Goal: Check status: Check status

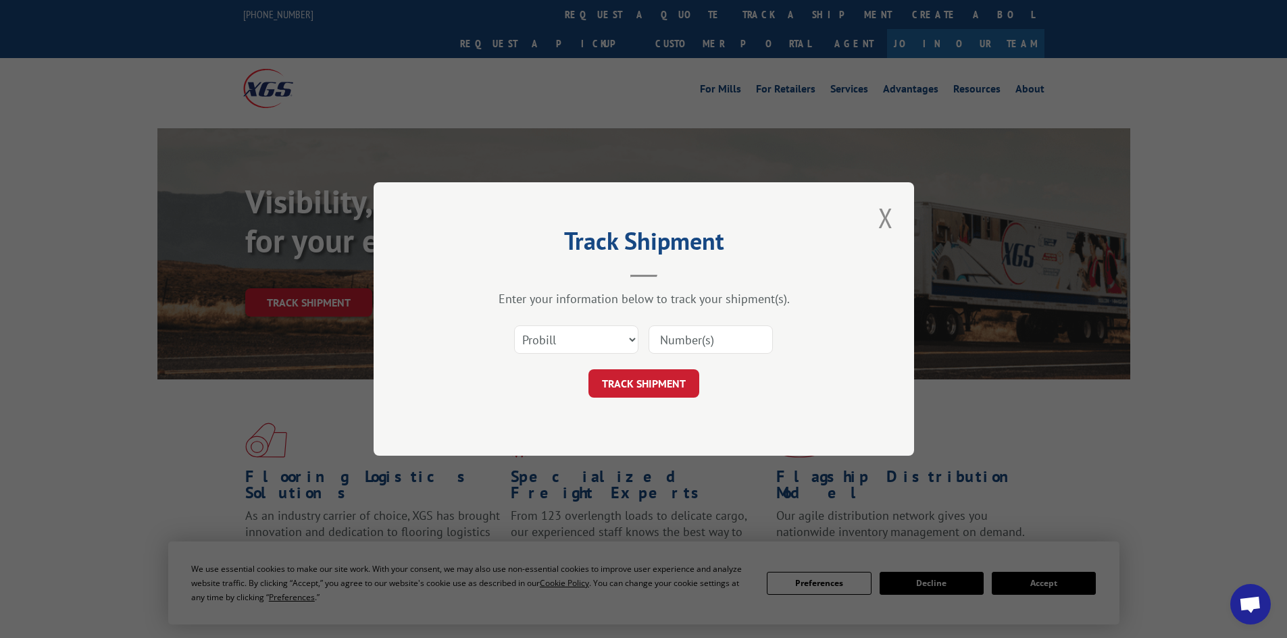
click at [712, 342] on input at bounding box center [710, 340] width 124 height 28
paste input "17514295"
type input "17514295"
click at [661, 384] on button "TRACK SHIPMENT" at bounding box center [643, 383] width 111 height 28
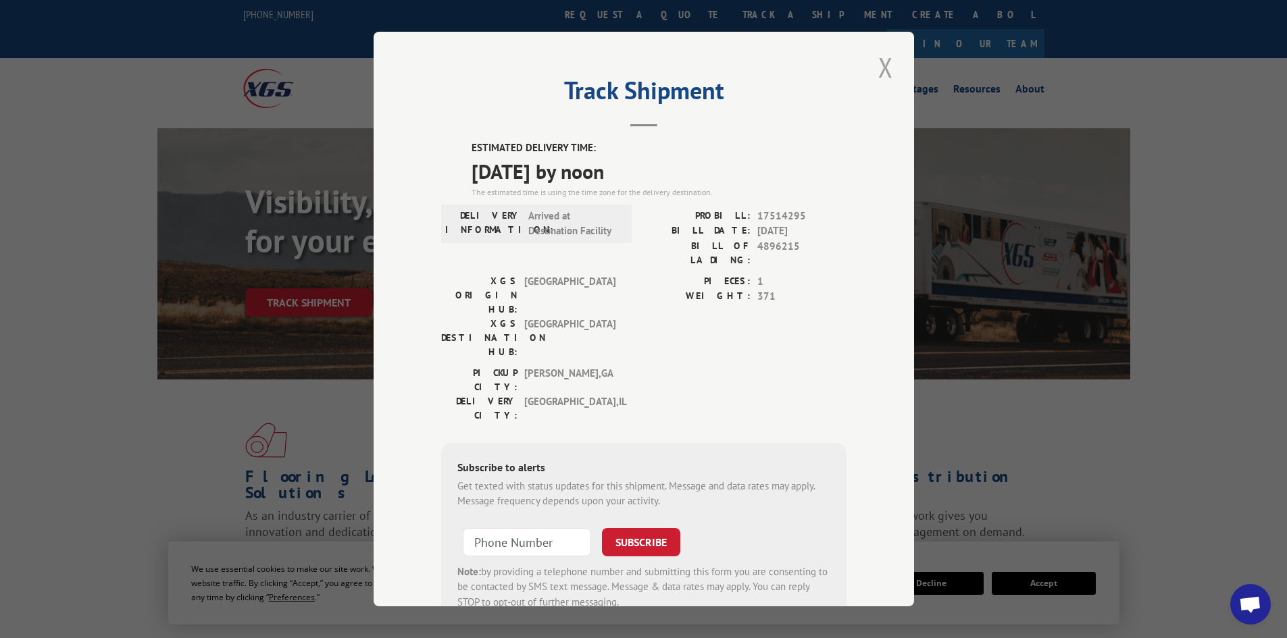
click at [885, 63] on button "Close modal" at bounding box center [885, 67] width 23 height 37
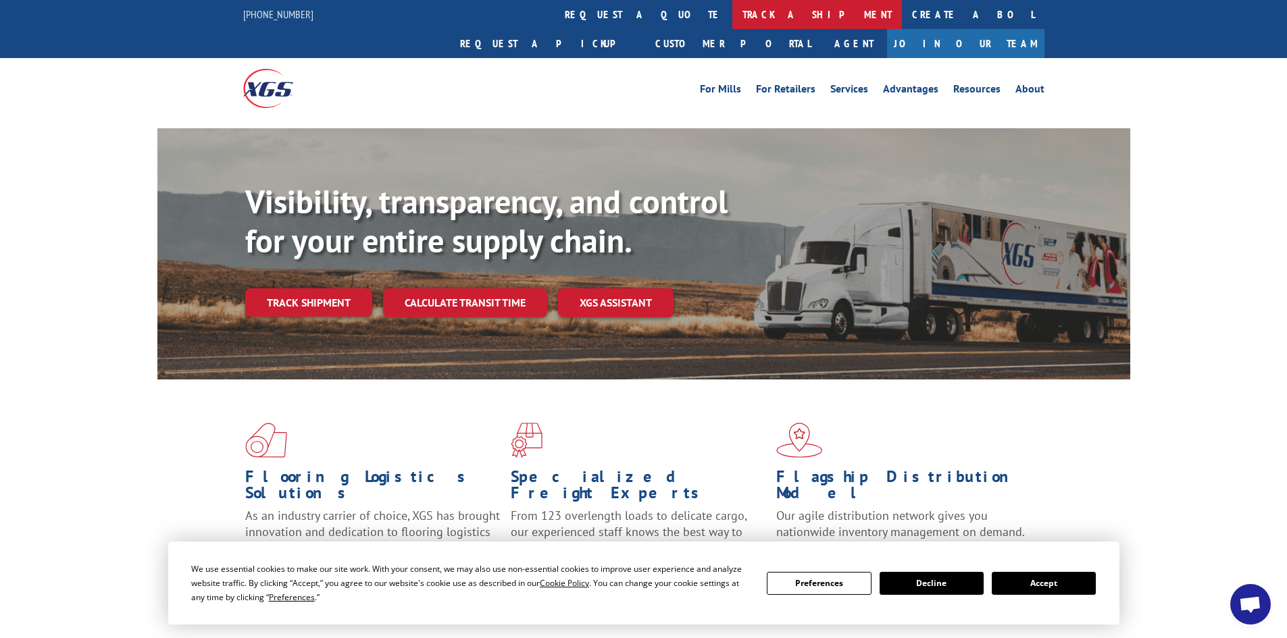
click at [732, 20] on link "track a shipment" at bounding box center [817, 14] width 170 height 29
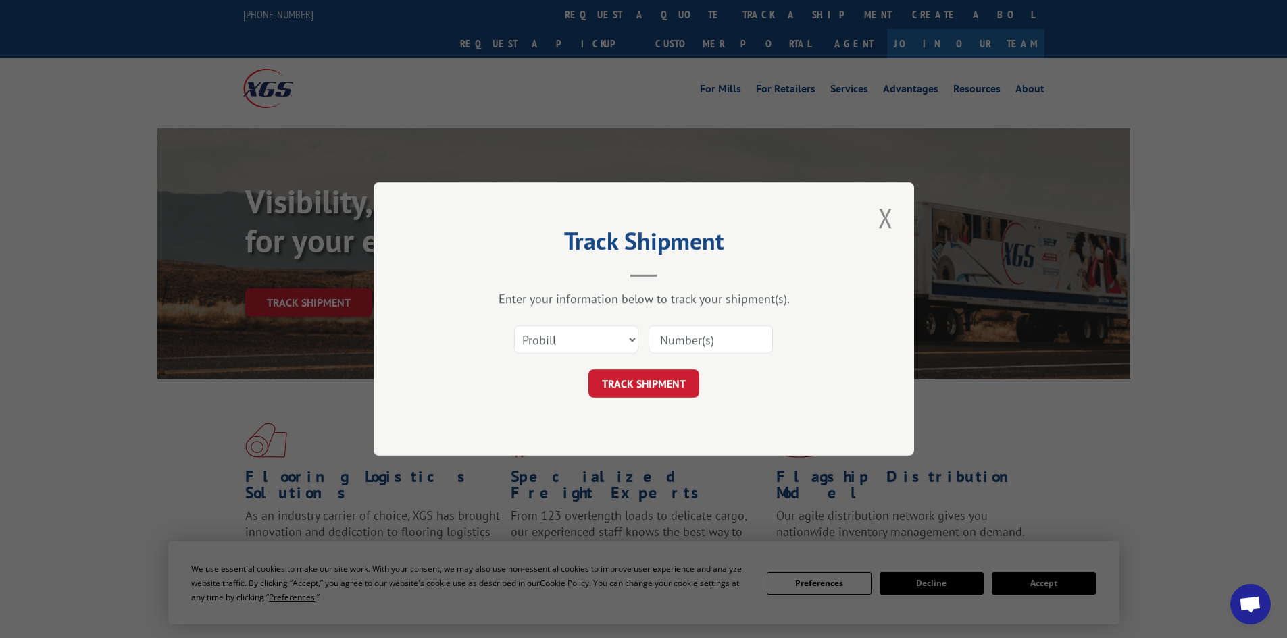
click at [693, 338] on input at bounding box center [710, 340] width 124 height 28
paste input "2823990"
type input "2823990"
click at [658, 377] on button "TRACK SHIPMENT" at bounding box center [643, 383] width 111 height 28
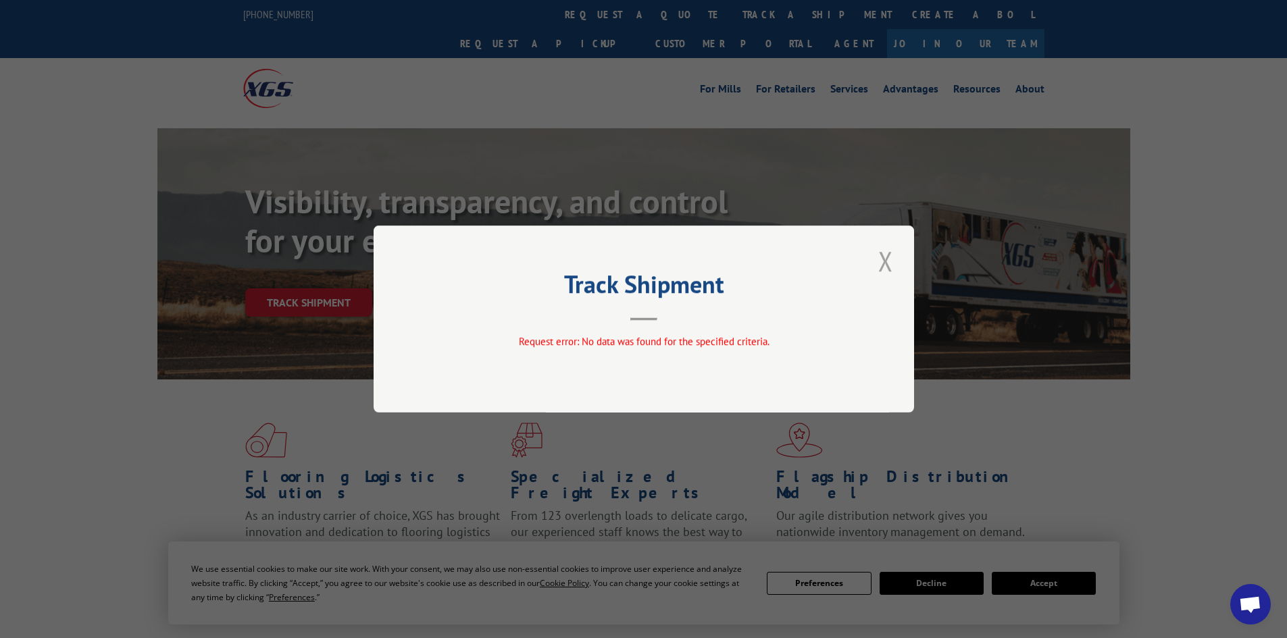
click at [889, 259] on button "Close modal" at bounding box center [885, 260] width 23 height 37
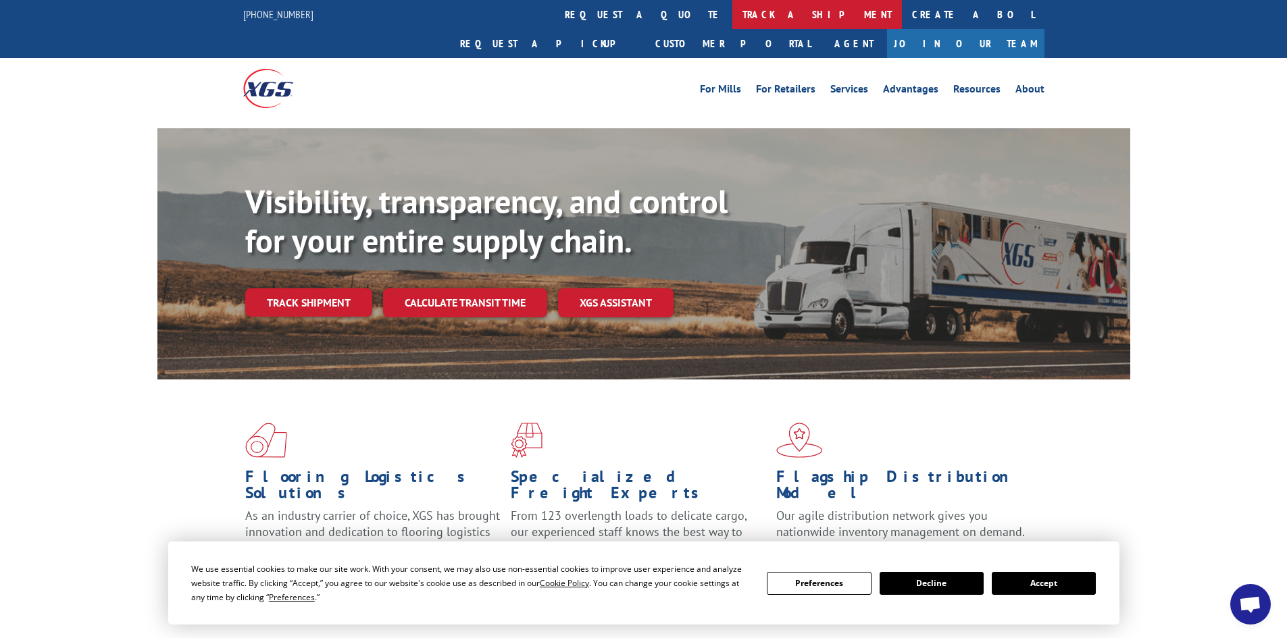
click at [732, 11] on link "track a shipment" at bounding box center [817, 14] width 170 height 29
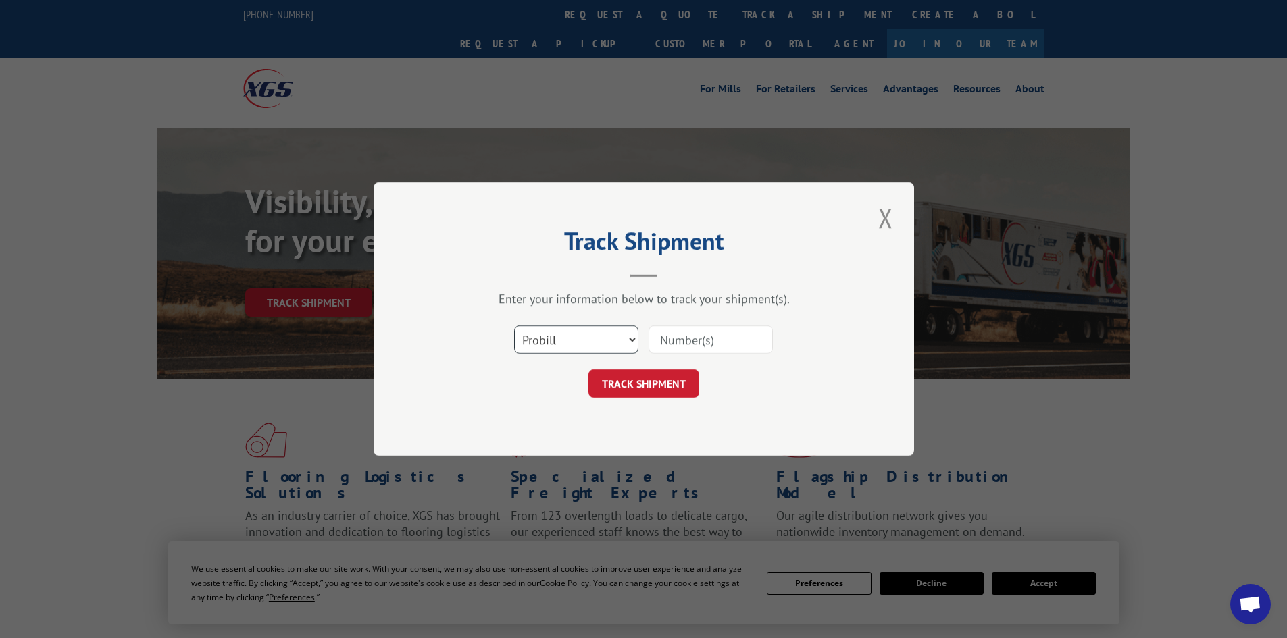
click at [590, 332] on select "Select category... Probill BOL PO" at bounding box center [576, 340] width 124 height 28
select select "bol"
click at [514, 326] on select "Select category... Probill BOL PO" at bounding box center [576, 340] width 124 height 28
click at [679, 331] on input at bounding box center [710, 340] width 124 height 28
paste input "2823990"
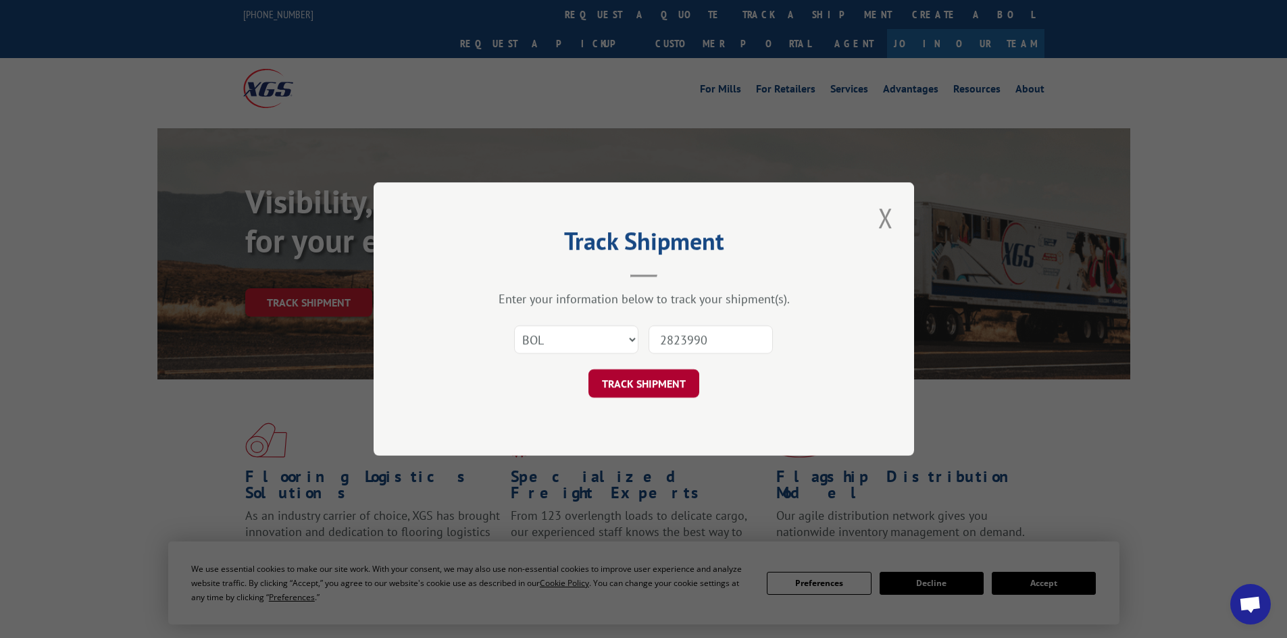
type input "2823990"
click at [654, 387] on button "TRACK SHIPMENT" at bounding box center [643, 383] width 111 height 28
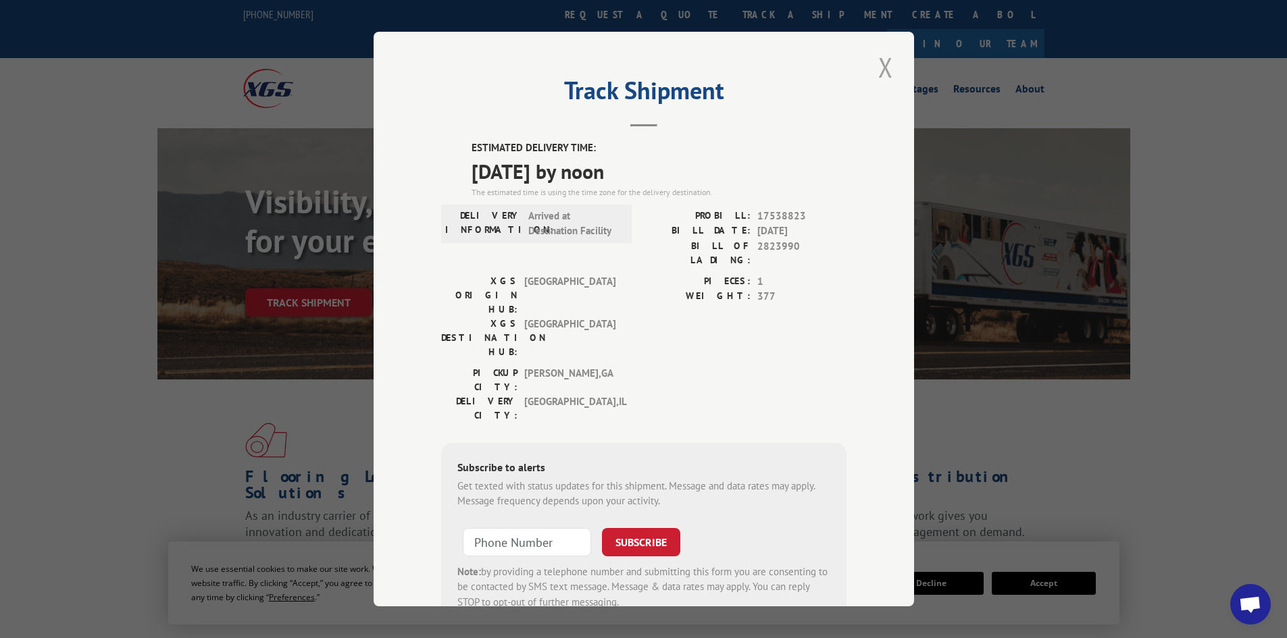
click at [881, 72] on button "Close modal" at bounding box center [885, 67] width 23 height 37
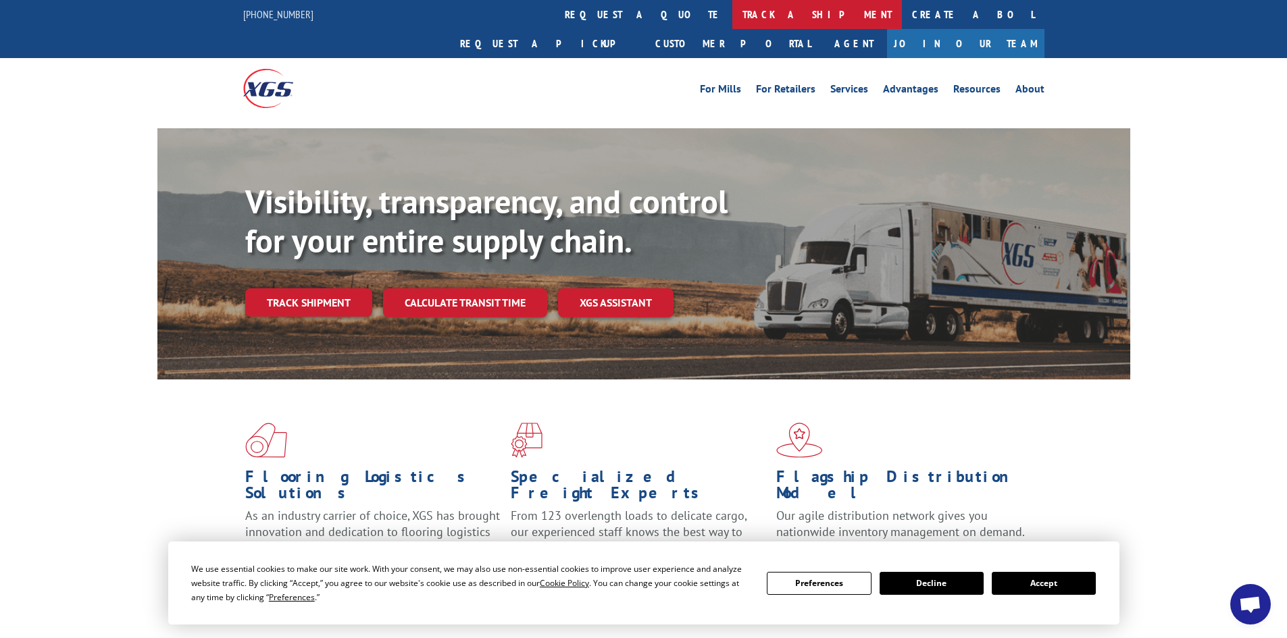
click at [732, 7] on link "track a shipment" at bounding box center [817, 14] width 170 height 29
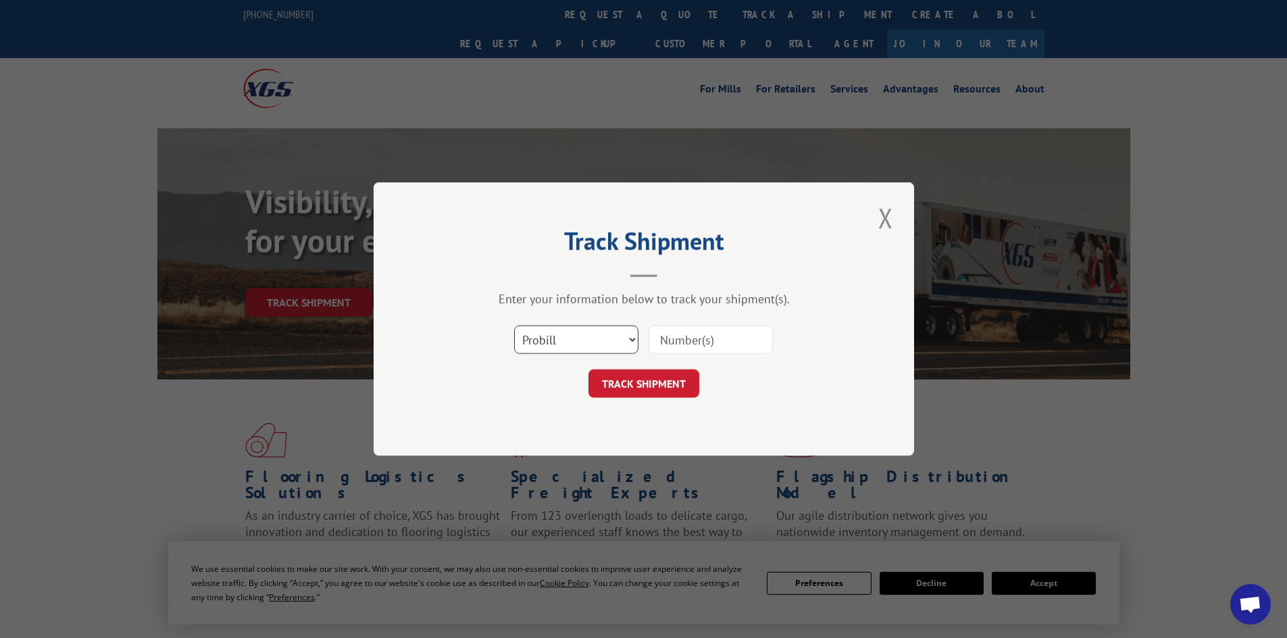
click at [613, 343] on select "Select category... Probill BOL PO" at bounding box center [576, 340] width 124 height 28
select select "bol"
click at [514, 326] on select "Select category... Probill BOL PO" at bounding box center [576, 340] width 124 height 28
click at [698, 339] on input at bounding box center [710, 340] width 124 height 28
paste input "5957657"
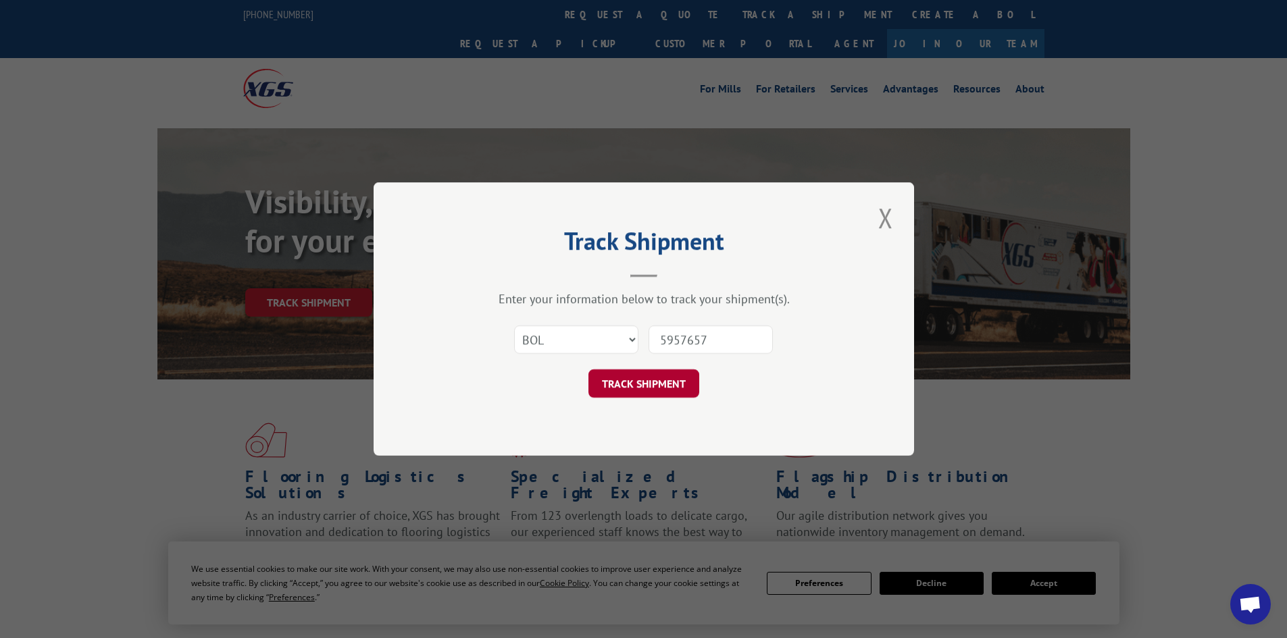
type input "5957657"
click at [660, 379] on button "TRACK SHIPMENT" at bounding box center [643, 383] width 111 height 28
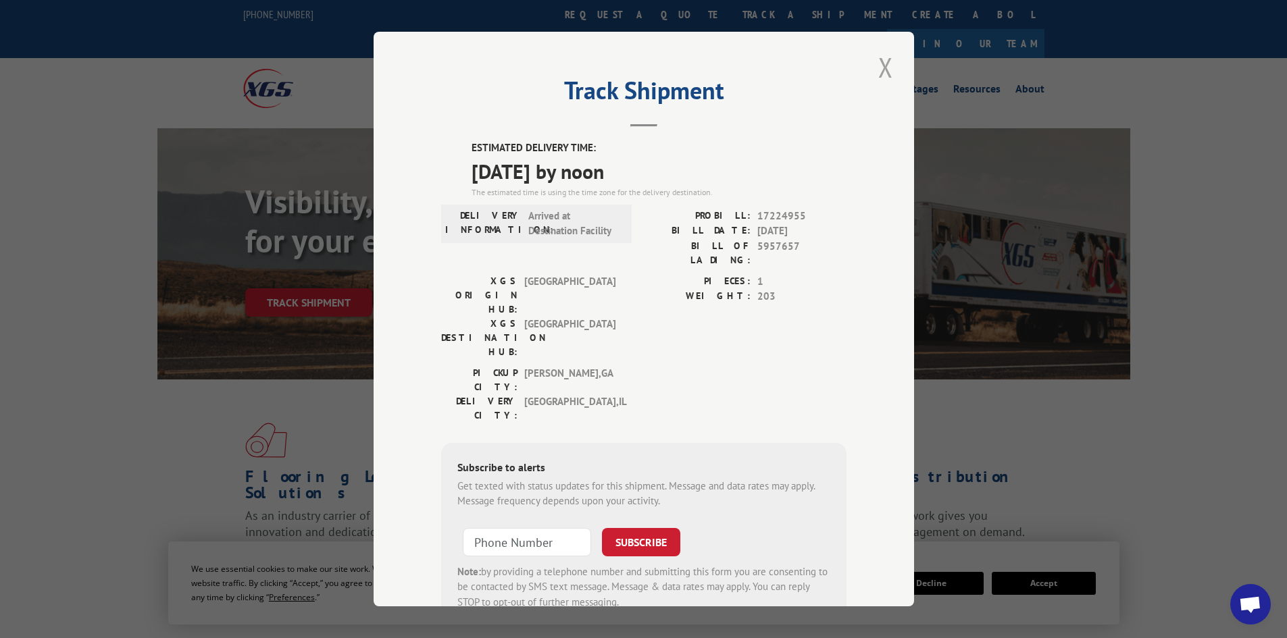
click at [881, 70] on button "Close modal" at bounding box center [885, 67] width 23 height 37
